Goal: Task Accomplishment & Management: Manage account settings

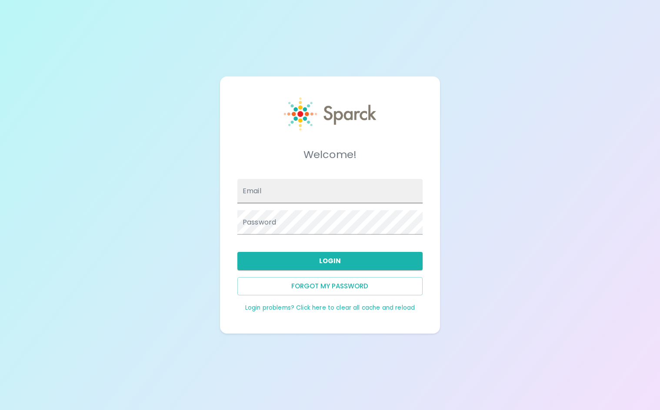
click at [308, 196] on input "Email" at bounding box center [329, 191] width 185 height 24
click at [305, 190] on input "Email" at bounding box center [329, 191] width 185 height 24
type input "[EMAIL_ADDRESS][DOMAIN_NAME]"
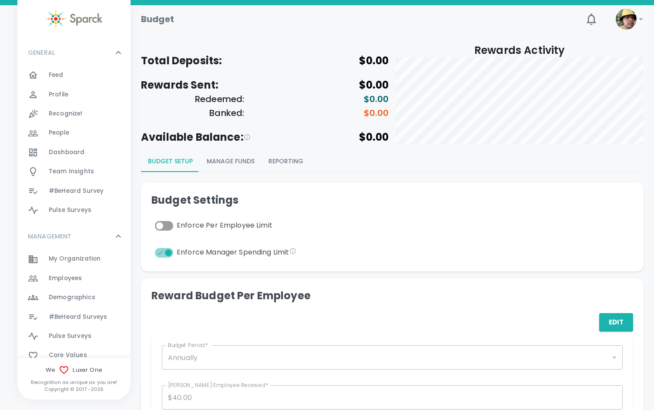
click at [65, 280] on span "Employees" at bounding box center [65, 278] width 33 height 9
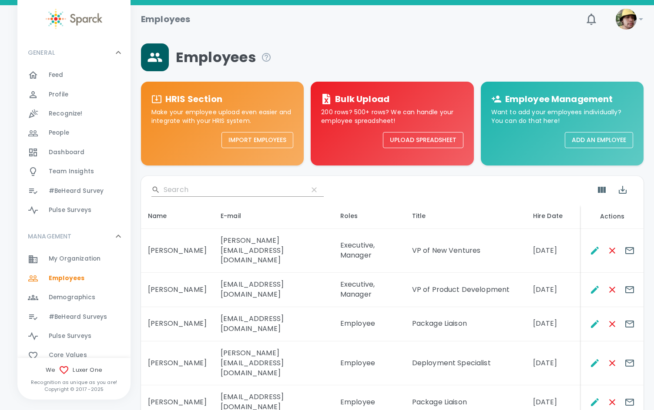
click at [208, 188] on input "Search" at bounding box center [231, 190] width 137 height 14
type input "sen"
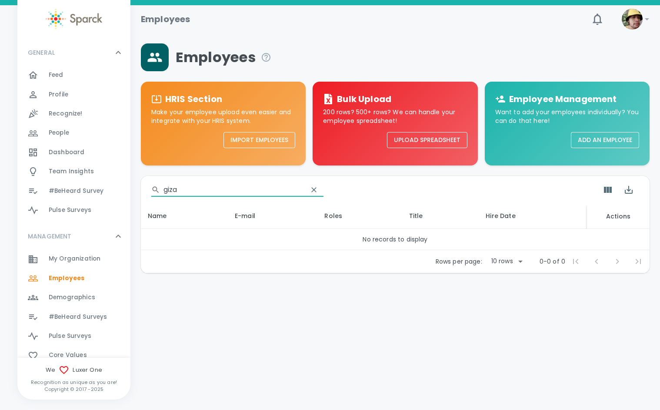
type input "="
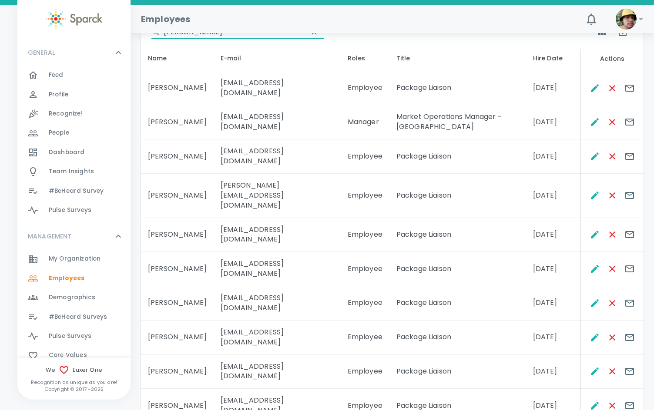
scroll to position [160, 0]
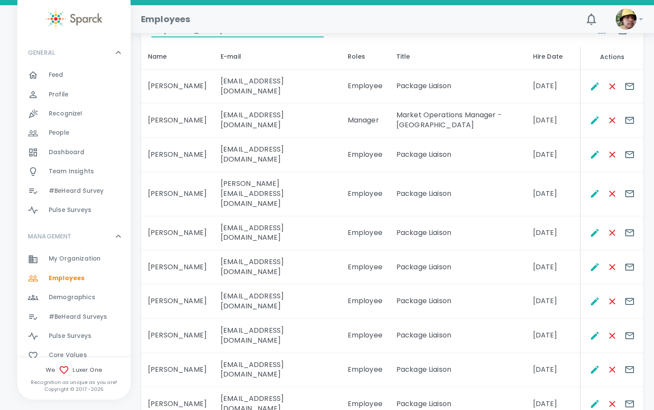
type input "[PERSON_NAME]"
click at [512, 353] on body "Skip Navigation Employees 0 ! GENERAL 0 Feed 0 Profile 0 Recognize! 0 People 0 …" at bounding box center [327, 165] width 654 height 650
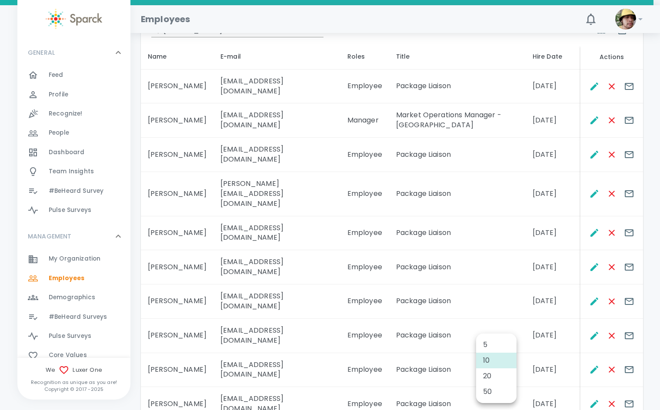
click at [502, 387] on li "50" at bounding box center [496, 392] width 40 height 16
type input "50"
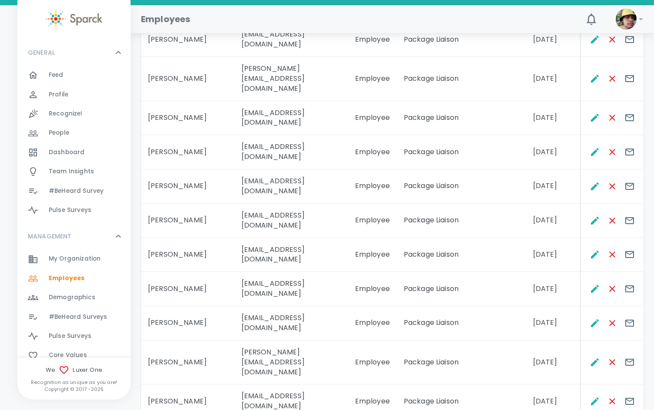
scroll to position [290, 0]
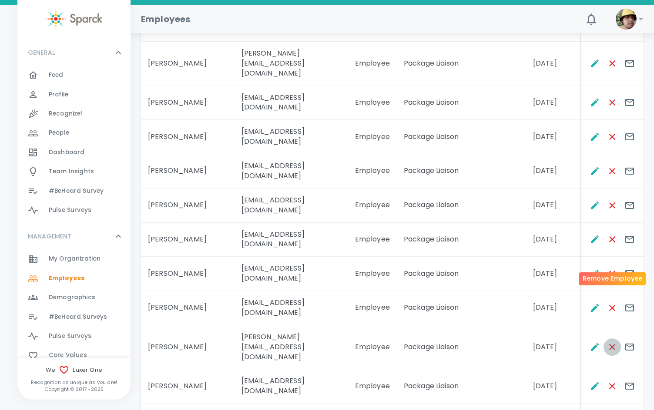
click at [614, 344] on icon "Remove Employee" at bounding box center [612, 347] width 6 height 6
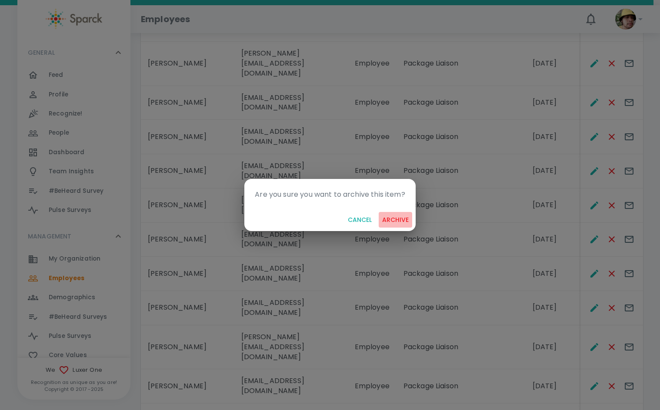
click at [390, 222] on button "archive" at bounding box center [395, 220] width 33 height 16
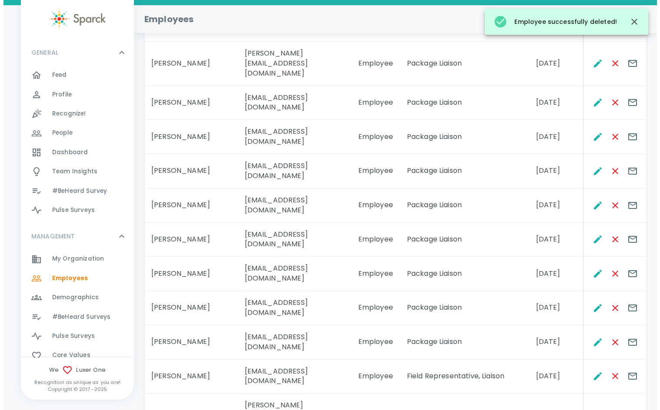
scroll to position [0, 0]
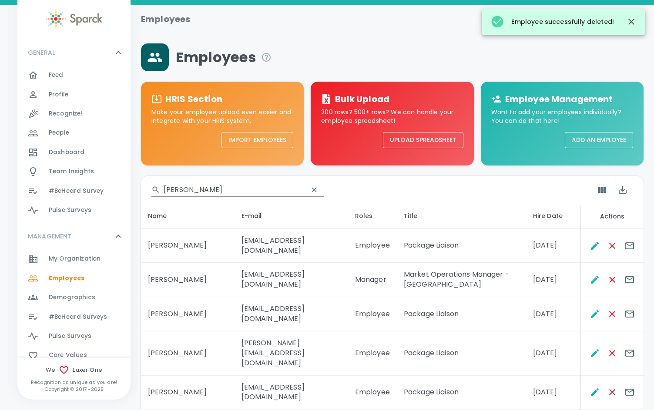
click at [195, 187] on input "[PERSON_NAME]" at bounding box center [231, 190] width 137 height 14
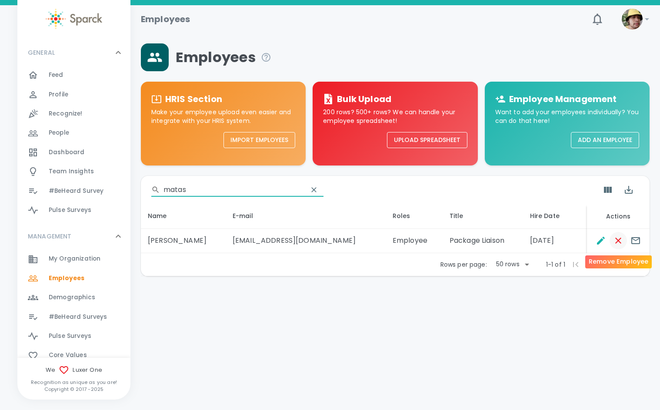
click at [619, 239] on icon "Remove Employee" at bounding box center [618, 241] width 10 height 10
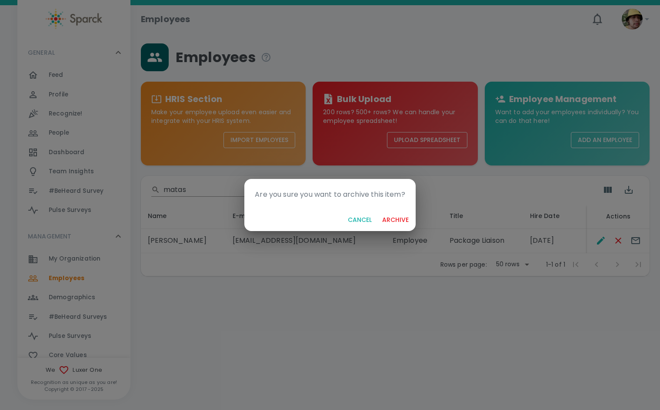
click at [395, 217] on button "archive" at bounding box center [395, 220] width 33 height 16
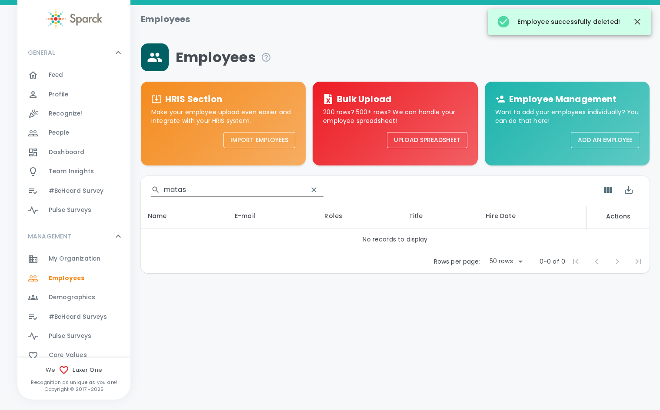
click at [222, 191] on input "matas" at bounding box center [231, 190] width 137 height 14
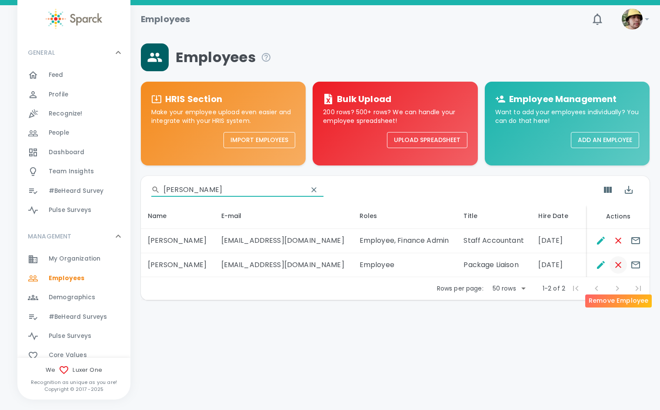
click at [620, 270] on icon "Remove Employee" at bounding box center [618, 265] width 10 height 10
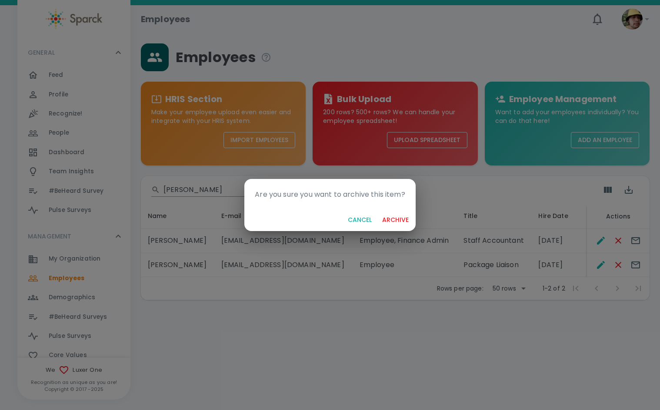
click at [398, 222] on button "archive" at bounding box center [395, 220] width 33 height 16
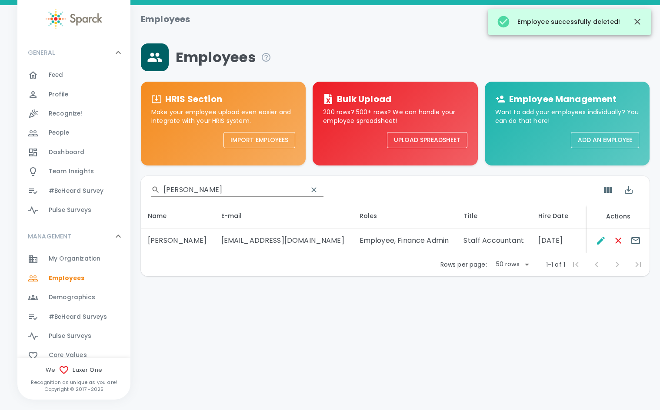
click at [207, 187] on input "[PERSON_NAME]" at bounding box center [231, 190] width 137 height 14
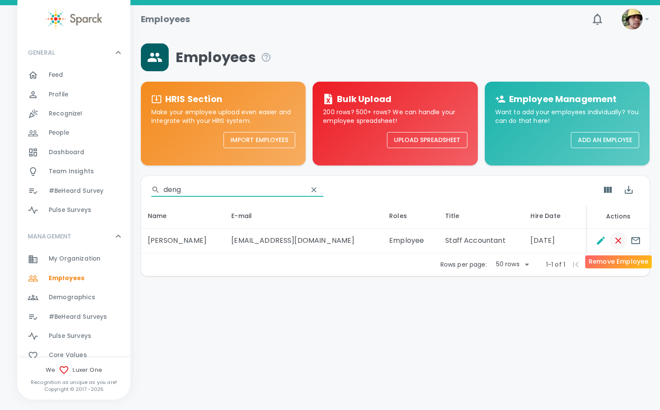
click at [620, 239] on icon "Remove Employee" at bounding box center [618, 241] width 6 height 6
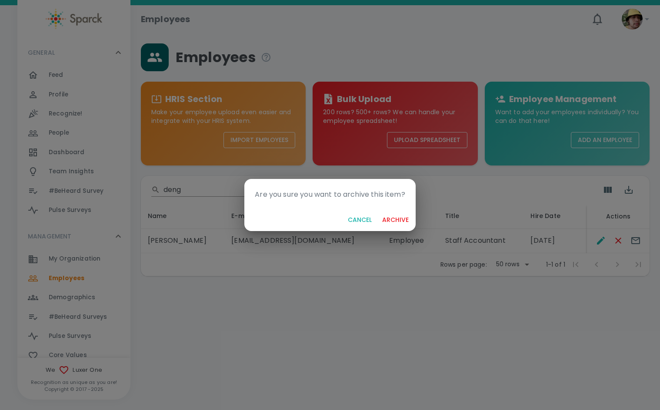
click at [396, 216] on button "archive" at bounding box center [395, 220] width 33 height 16
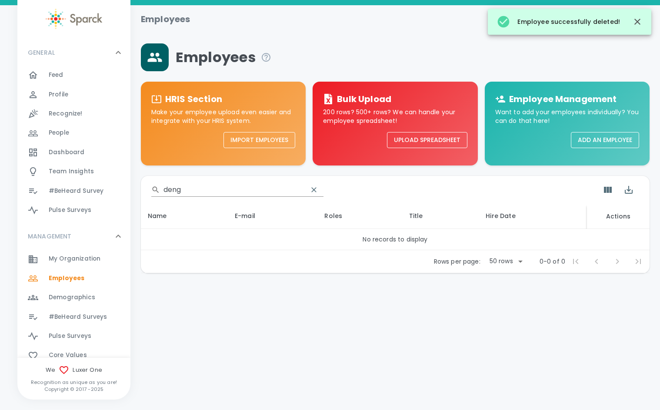
click at [191, 185] on input "deng" at bounding box center [231, 190] width 137 height 14
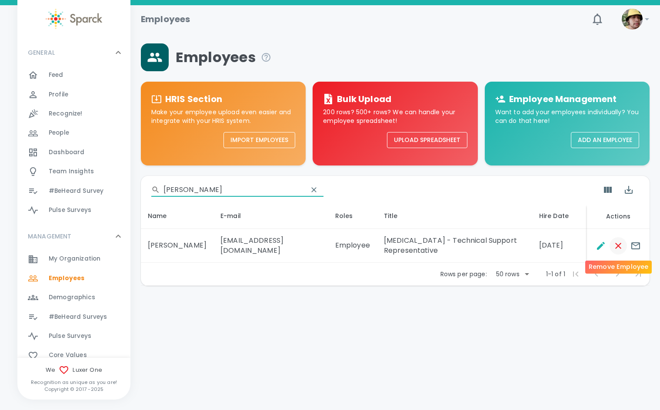
click at [617, 243] on icon "Remove Employee" at bounding box center [618, 246] width 10 height 10
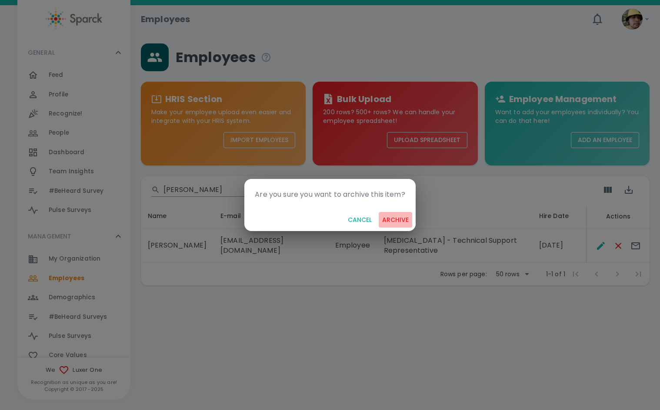
click at [399, 218] on button "archive" at bounding box center [395, 220] width 33 height 16
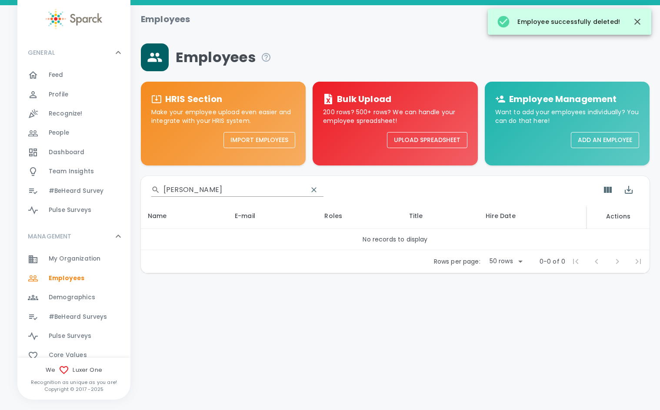
click at [195, 186] on input "[PERSON_NAME]" at bounding box center [231, 190] width 137 height 14
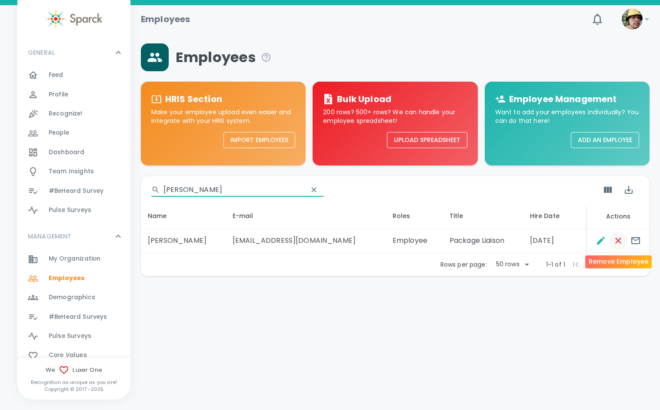
click at [615, 242] on icon "Remove Employee" at bounding box center [618, 241] width 10 height 10
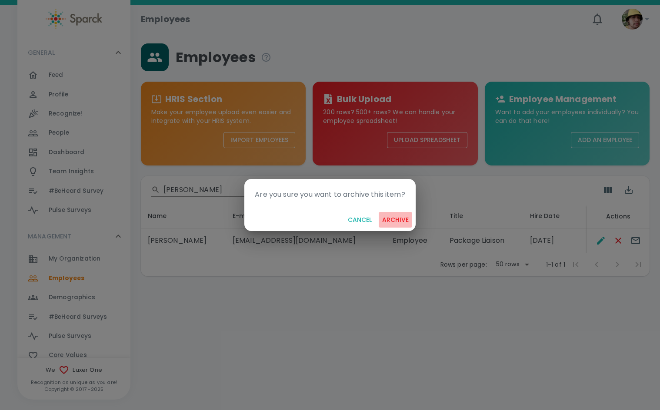
click at [398, 218] on button "archive" at bounding box center [395, 220] width 33 height 16
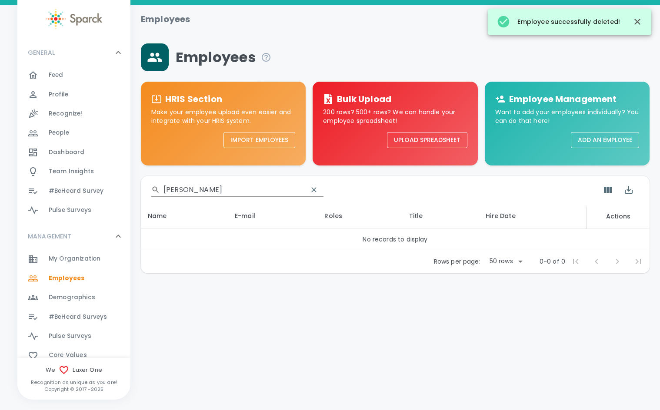
click at [222, 180] on div "​ [PERSON_NAME]" at bounding box center [395, 190] width 509 height 28
click at [220, 190] on input "[PERSON_NAME]" at bounding box center [231, 190] width 137 height 14
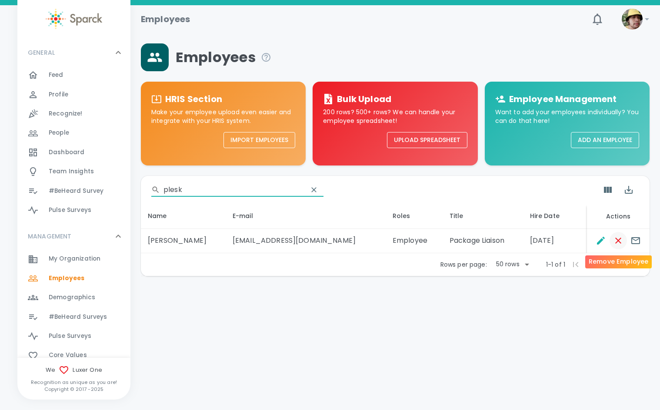
click at [616, 242] on icon "Remove Employee" at bounding box center [618, 241] width 10 height 10
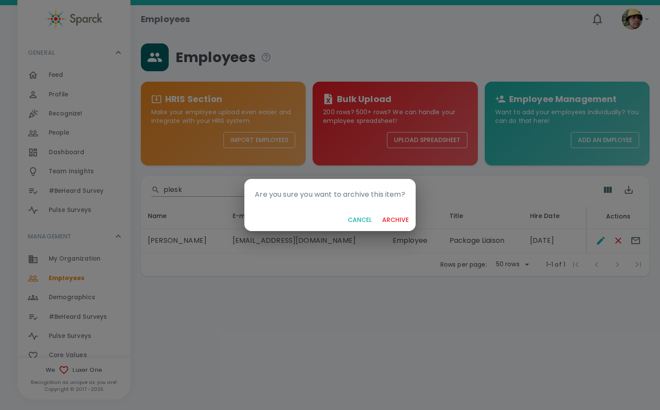
click at [401, 217] on button "archive" at bounding box center [395, 220] width 33 height 16
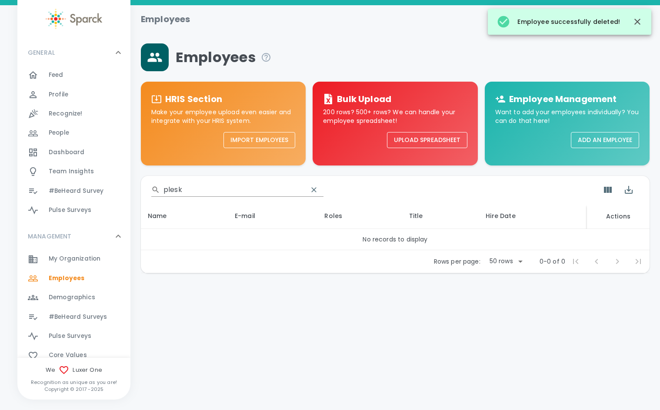
click at [230, 182] on div "​ plesk" at bounding box center [395, 190] width 509 height 28
click at [229, 182] on div "​ plesk" at bounding box center [395, 190] width 509 height 28
click at [229, 189] on input "plesk" at bounding box center [231, 190] width 137 height 14
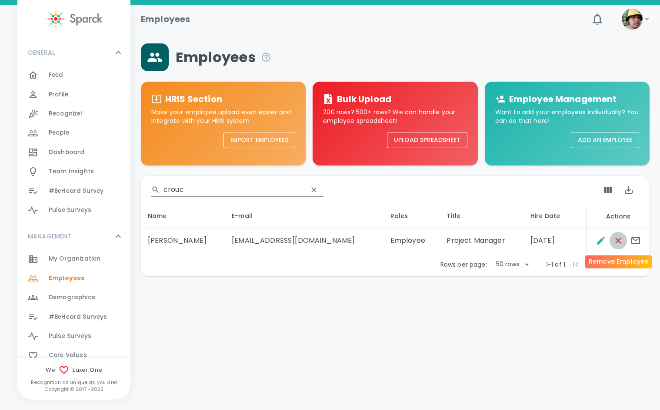
click at [619, 240] on icon "Remove Employee" at bounding box center [618, 241] width 6 height 6
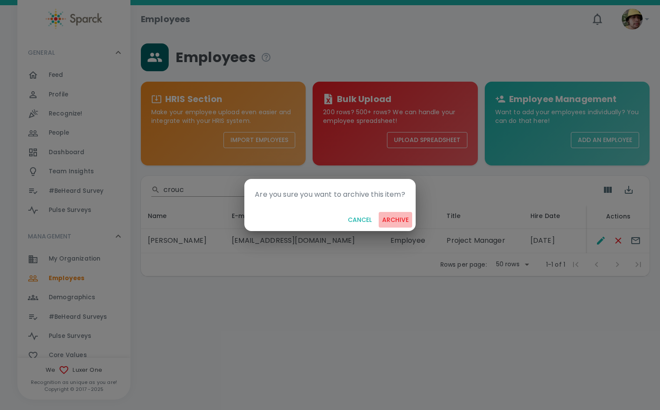
click at [402, 219] on button "archive" at bounding box center [395, 220] width 33 height 16
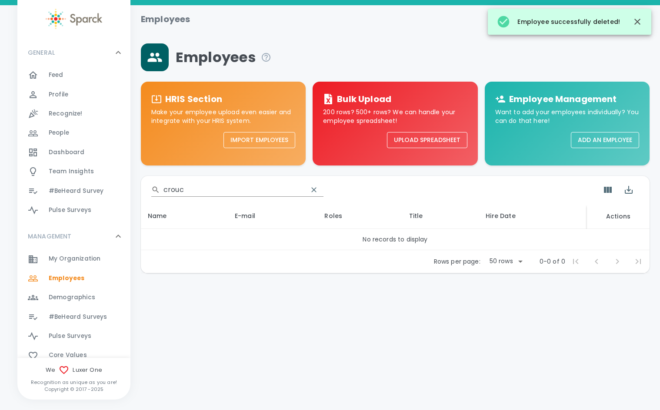
click at [218, 184] on input "crouc" at bounding box center [231, 190] width 137 height 14
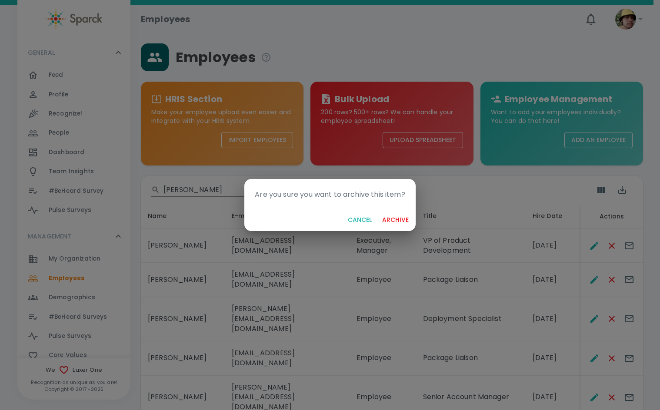
click at [364, 220] on button "Cancel" at bounding box center [359, 220] width 31 height 16
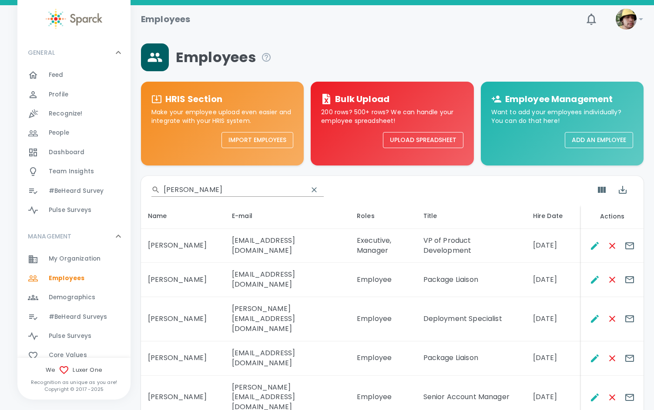
click at [206, 188] on input "[PERSON_NAME]" at bounding box center [231, 190] width 137 height 14
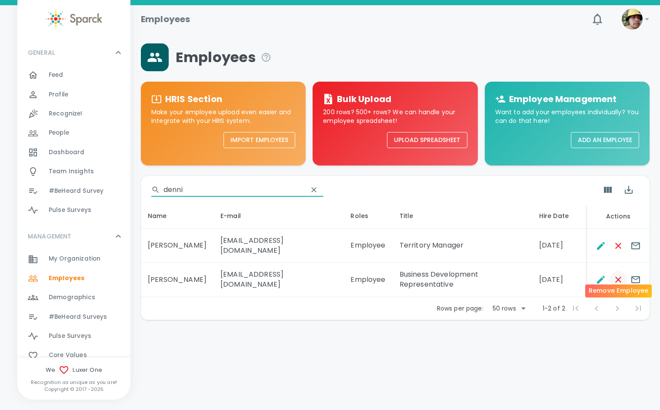
click at [620, 275] on icon "Remove Employee" at bounding box center [618, 280] width 10 height 10
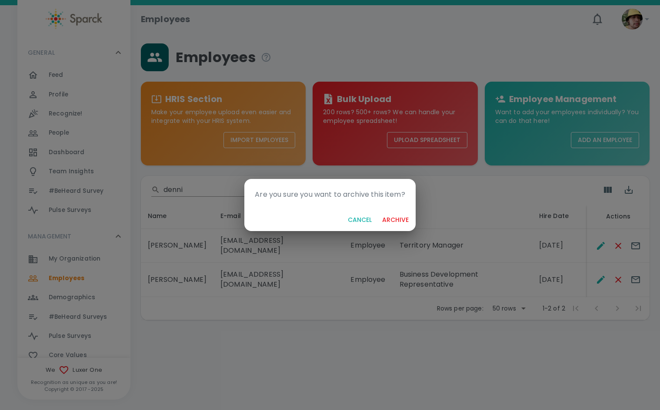
click at [391, 217] on button "archive" at bounding box center [395, 220] width 33 height 16
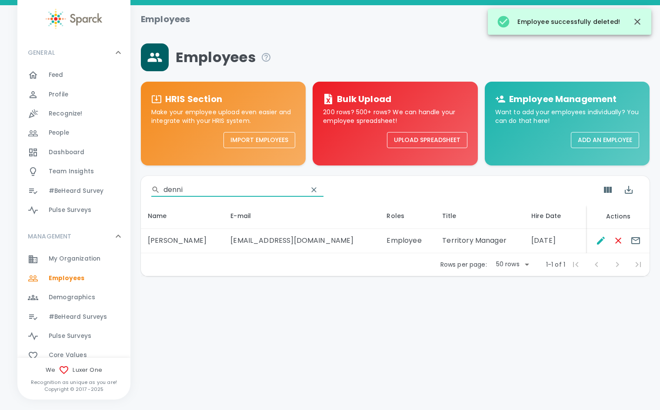
click at [200, 188] on input "denni" at bounding box center [231, 190] width 137 height 14
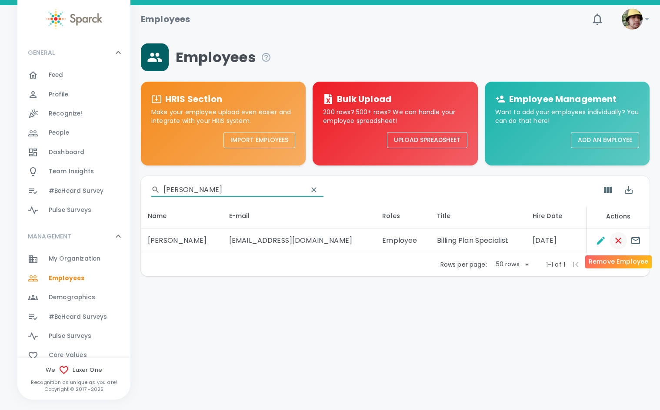
click at [618, 239] on icon "Remove Employee" at bounding box center [618, 241] width 10 height 10
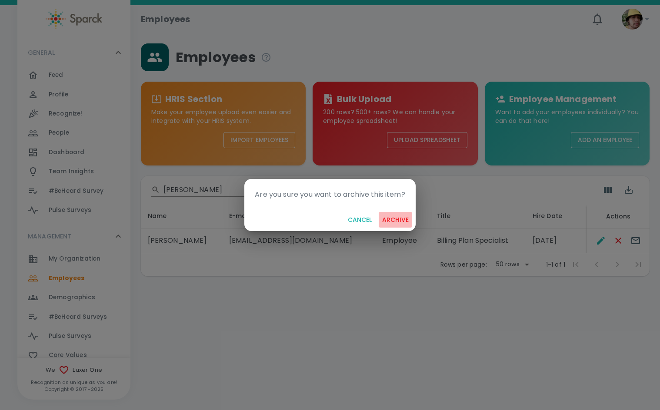
click at [399, 221] on button "archive" at bounding box center [395, 220] width 33 height 16
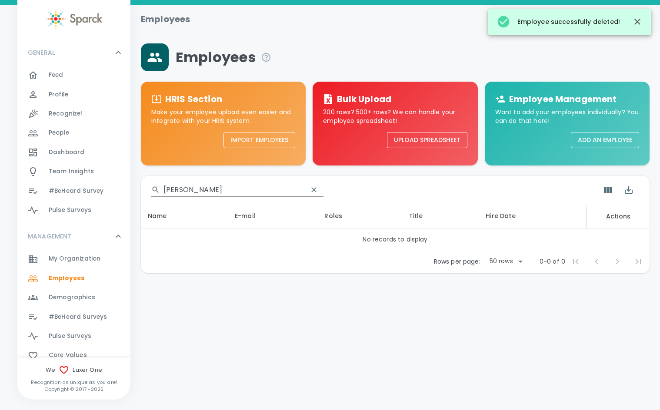
click at [225, 189] on input "[PERSON_NAME]" at bounding box center [231, 190] width 137 height 14
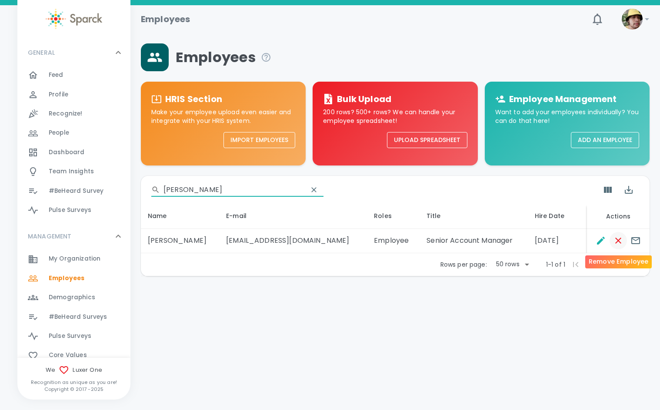
click at [620, 243] on icon "Remove Employee" at bounding box center [618, 241] width 6 height 6
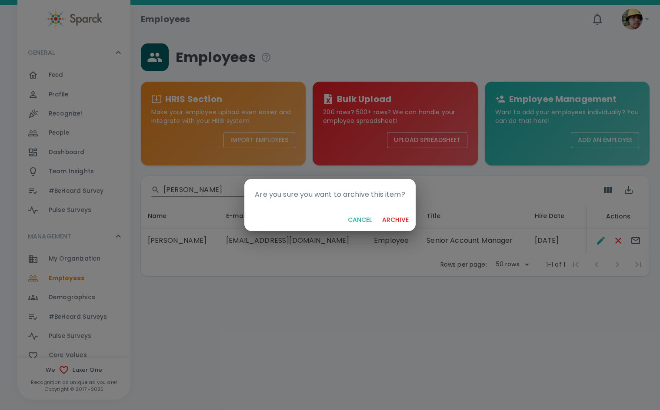
click at [395, 222] on button "archive" at bounding box center [395, 220] width 33 height 16
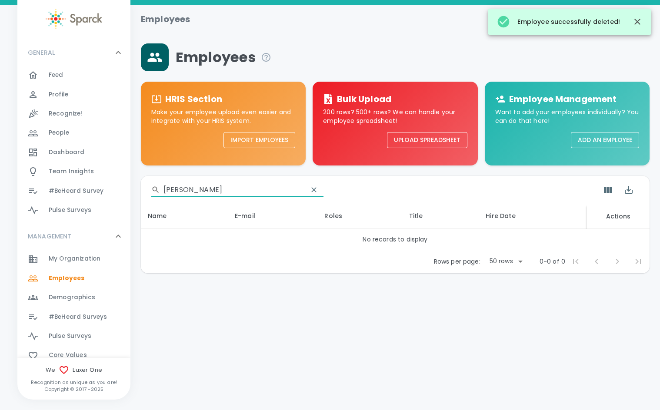
click at [205, 195] on input "[PERSON_NAME]" at bounding box center [231, 190] width 137 height 14
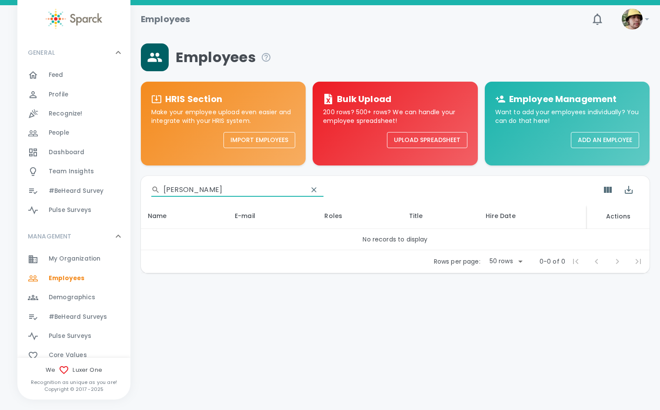
click at [205, 195] on input "[PERSON_NAME]" at bounding box center [231, 190] width 137 height 14
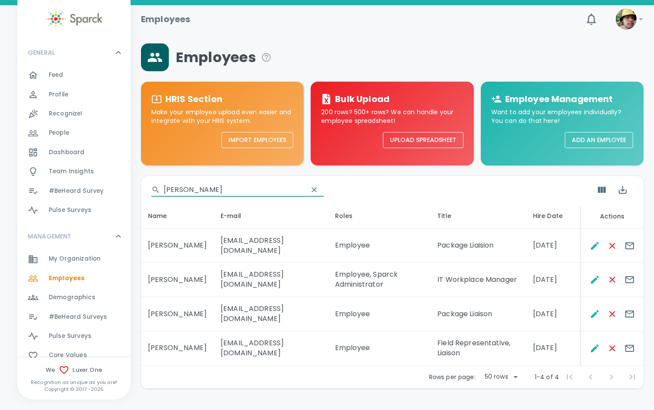
click at [205, 195] on input "[PERSON_NAME]" at bounding box center [231, 190] width 137 height 14
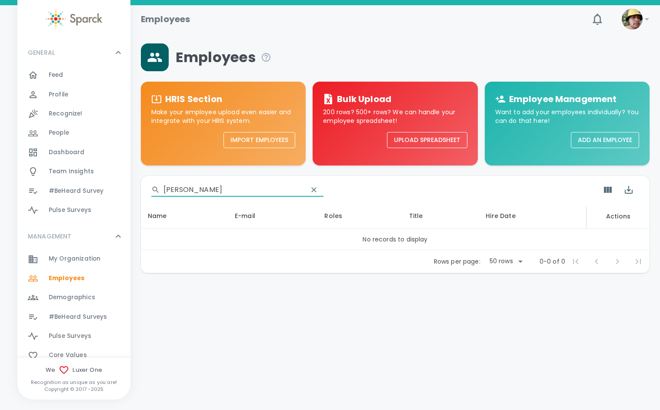
type input "[PERSON_NAME]"
